Goal: Task Accomplishment & Management: Use online tool/utility

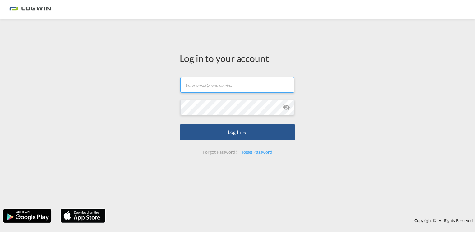
click at [208, 79] on input "text" at bounding box center [237, 85] width 114 height 16
type input "[PERSON_NAME][EMAIL_ADDRESS][DOMAIN_NAME]"
click at [180, 124] on button "Log In" at bounding box center [238, 132] width 116 height 16
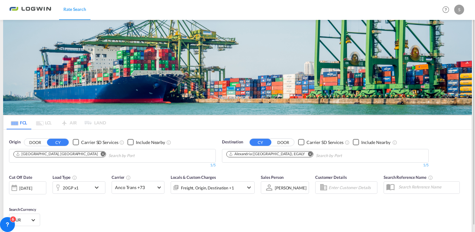
click at [308, 151] on md-icon "Remove" at bounding box center [310, 153] width 5 height 5
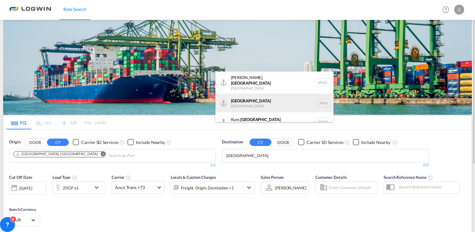
type input "[GEOGRAPHIC_DATA]"
click at [258, 94] on div "Hiroshima [GEOGRAPHIC_DATA] JPHIJ" at bounding box center [274, 103] width 118 height 19
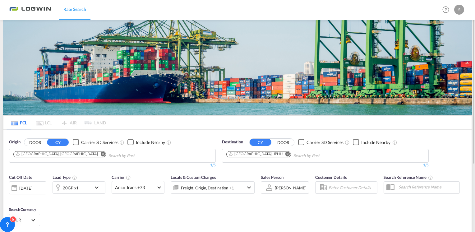
click at [93, 186] on md-icon "icon-chevron-down" at bounding box center [98, 187] width 11 height 7
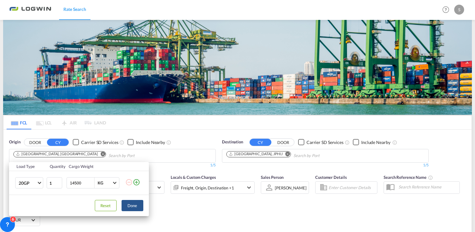
click at [81, 180] on input "14500" at bounding box center [81, 182] width 25 height 11
drag, startPoint x: 81, startPoint y: 180, endPoint x: 41, endPoint y: 177, distance: 40.2
click at [41, 177] on tr "20GP 20GP 40GP 40HC 45HC 20RE 40RE 40HR 20OT 40OT 20FR 40FR 40NR 20NR 45S 20TK …" at bounding box center [79, 183] width 140 height 24
type input "4000"
click at [124, 205] on button "Done" at bounding box center [132, 205] width 22 height 11
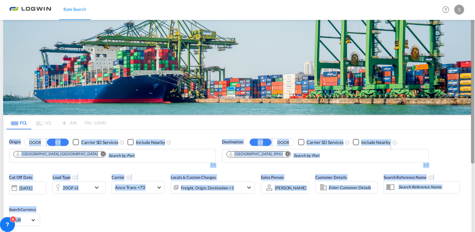
drag, startPoint x: 472, startPoint y: 115, endPoint x: 473, endPoint y: 141, distance: 26.1
click at [473, 141] on md-content "Rate Search Help Resources Product Release S My Profile Logout FCL LCL AIR LAND…" at bounding box center [237, 116] width 475 height 232
drag, startPoint x: 473, startPoint y: 141, endPoint x: 454, endPoint y: 134, distance: 21.1
click at [454, 134] on div "Origin DOOR CY Carrier SD Services Include Nearby [GEOGRAPHIC_DATA], [GEOGRAPHI…" at bounding box center [237, 150] width 468 height 41
click at [440, 147] on div "Origin DOOR CY Carrier SD Services Include Nearby [GEOGRAPHIC_DATA], [GEOGRAPHI…" at bounding box center [237, 150] width 468 height 41
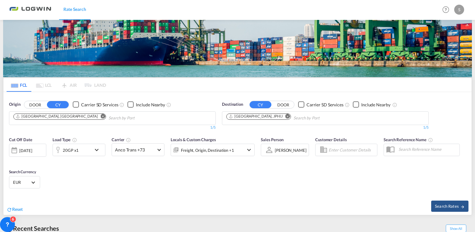
scroll to position [47, 0]
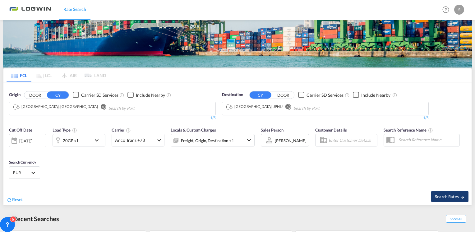
click at [438, 193] on button "Search Rates" at bounding box center [449, 196] width 37 height 11
type input "DEHAM to JPHIJ / [DATE]"
